Goal: Task Accomplishment & Management: Manage account settings

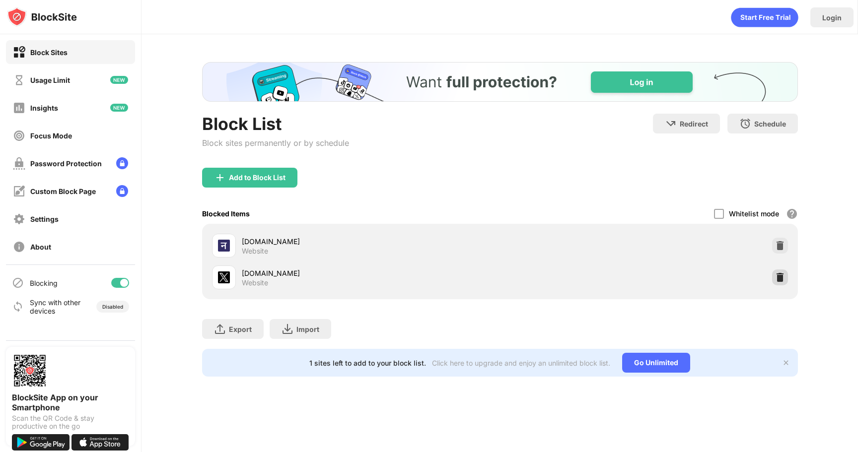
click at [779, 278] on img at bounding box center [780, 277] width 10 height 10
